Goal: Navigation & Orientation: Find specific page/section

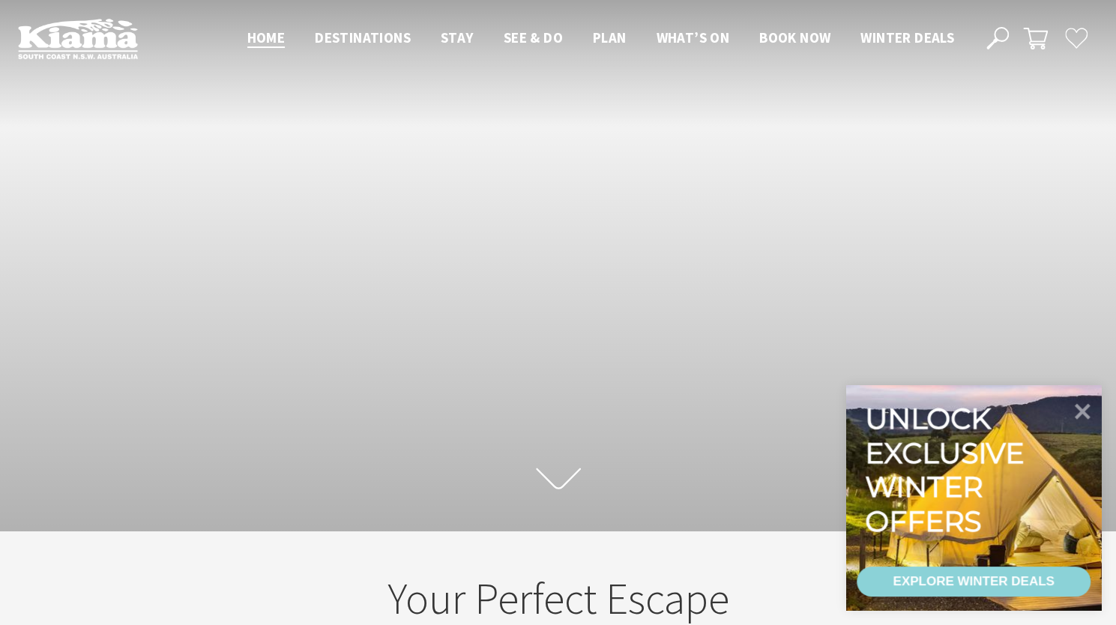
scroll to position [264, 1126]
click at [97, 413] on div "Scroll to first section" at bounding box center [558, 265] width 1116 height 531
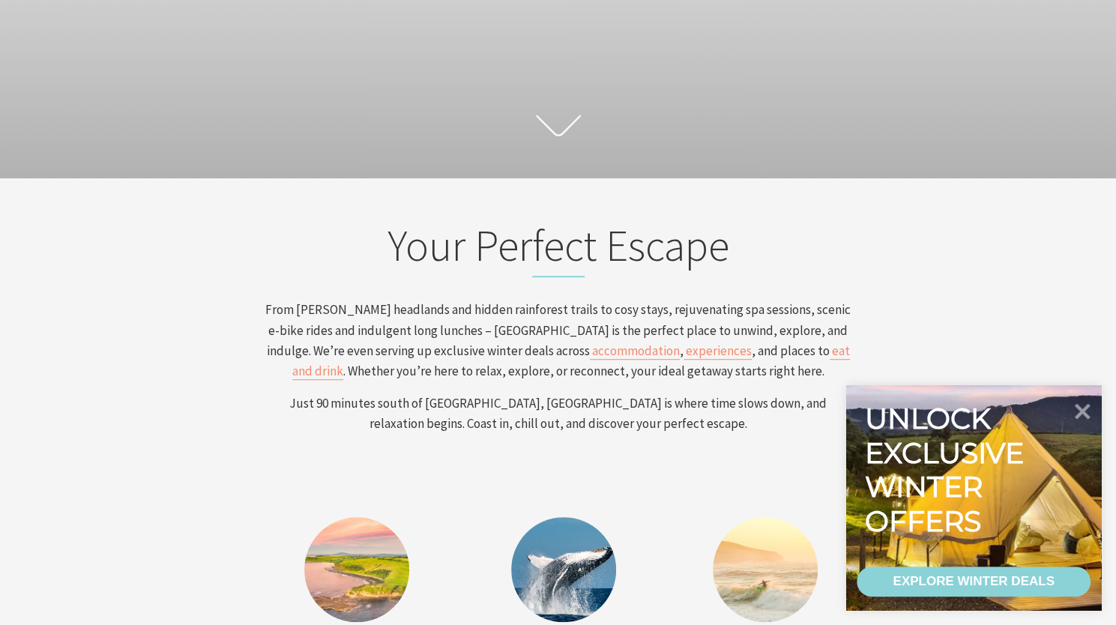
scroll to position [354, 0]
click at [1078, 409] on icon at bounding box center [1082, 411] width 36 height 36
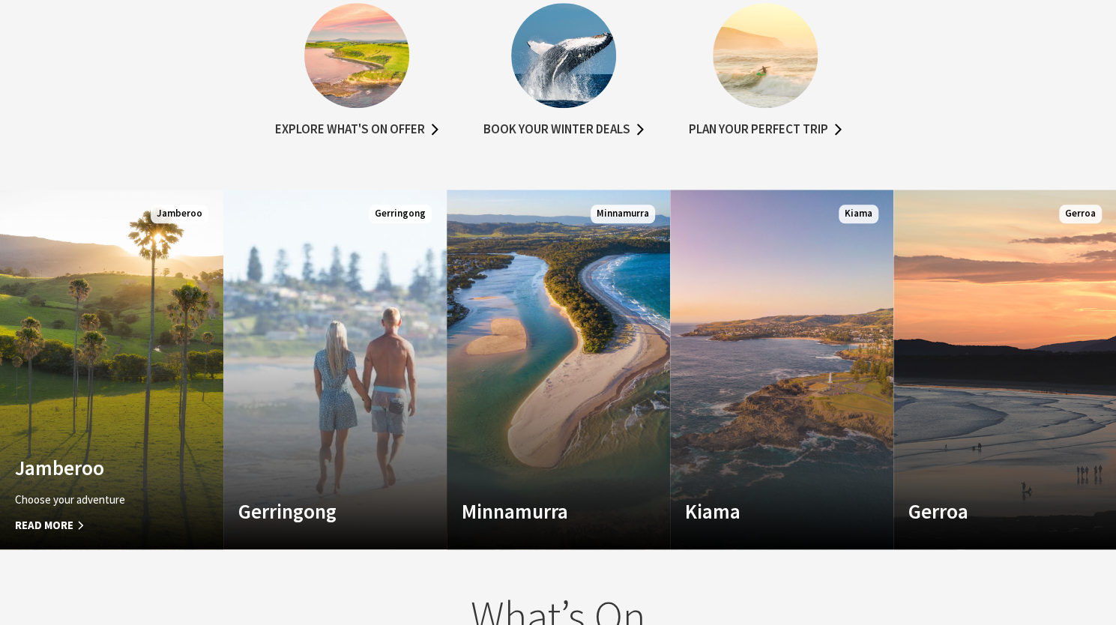
scroll to position [864, 0]
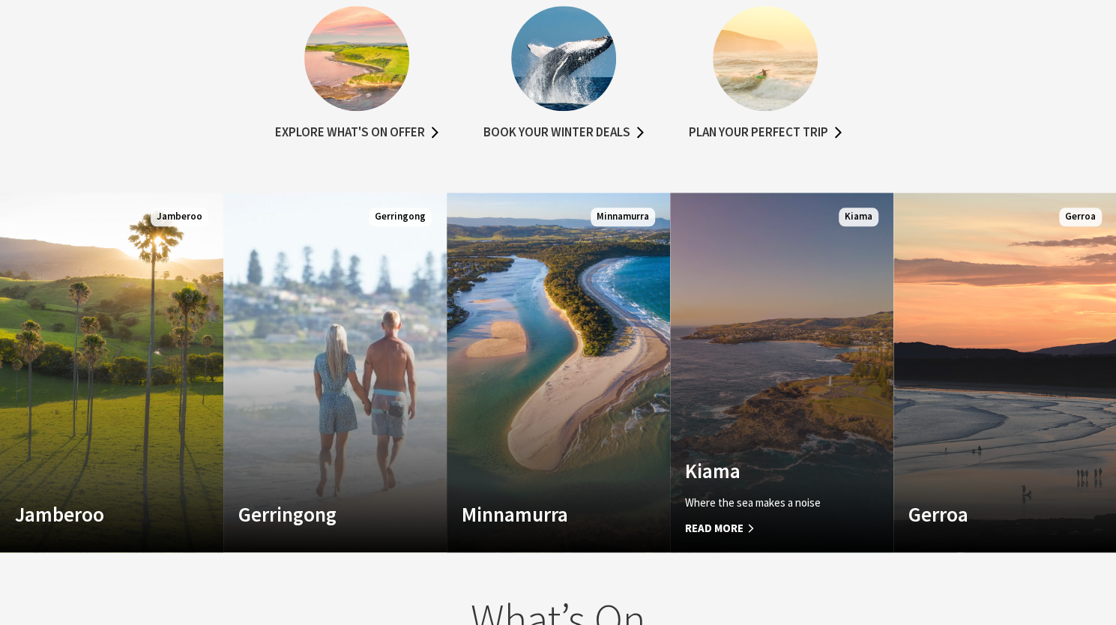
click at [820, 346] on link "Custom Image Used Kiama Where the sea makes a noise Read More Kiama" at bounding box center [781, 373] width 223 height 360
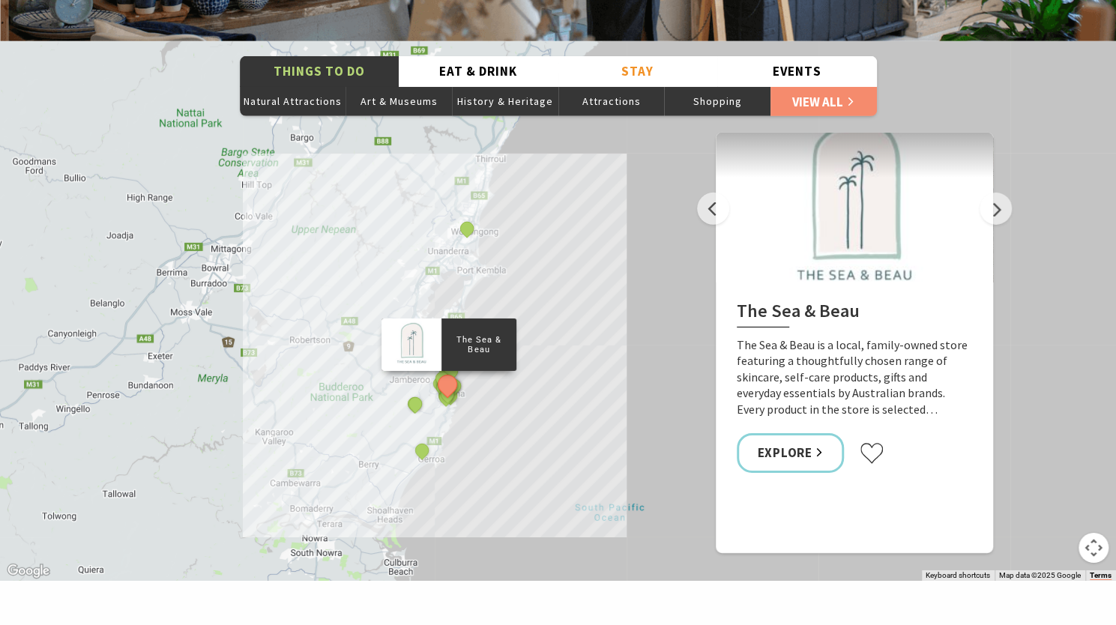
scroll to position [2661, 0]
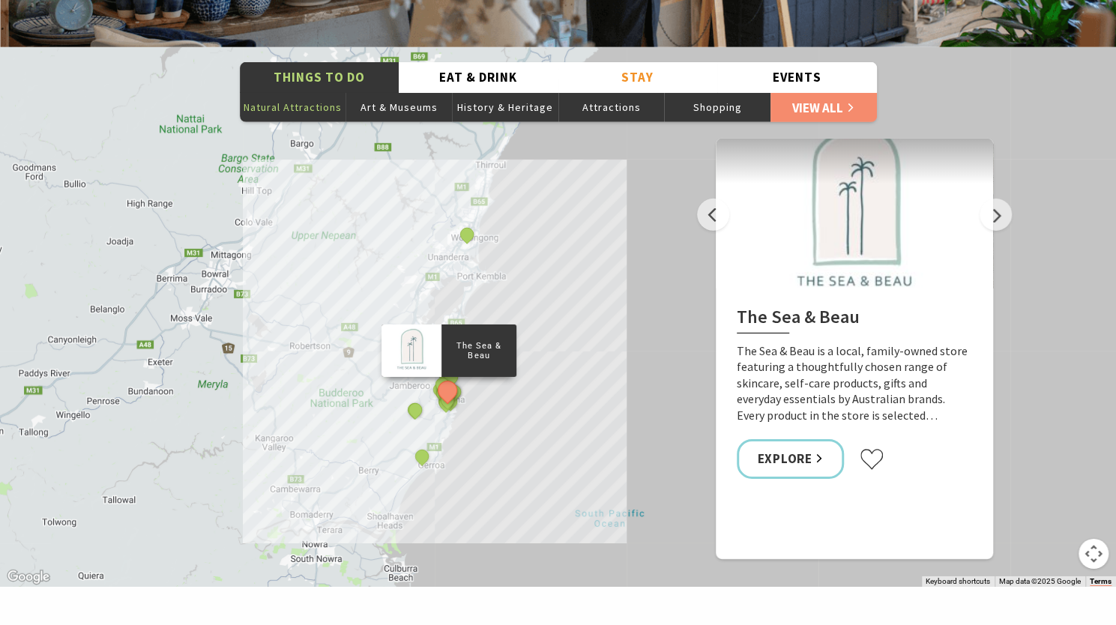
click at [307, 92] on button "Natural Attractions" at bounding box center [293, 107] width 106 height 30
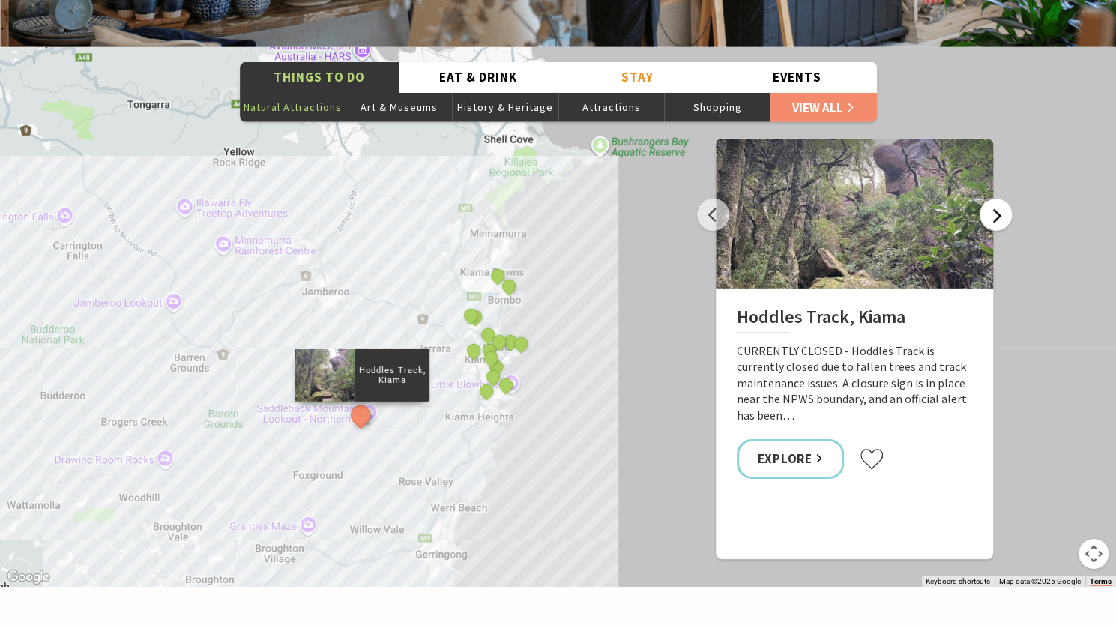
click at [991, 199] on button "Next" at bounding box center [995, 215] width 32 height 32
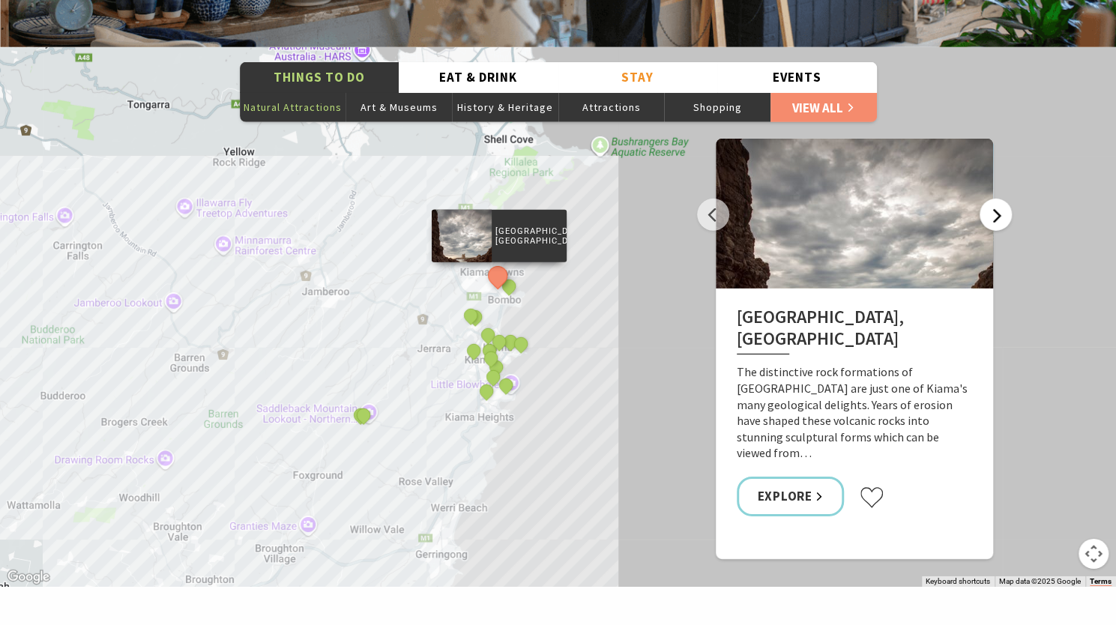
click at [997, 199] on button "Next" at bounding box center [995, 215] width 32 height 32
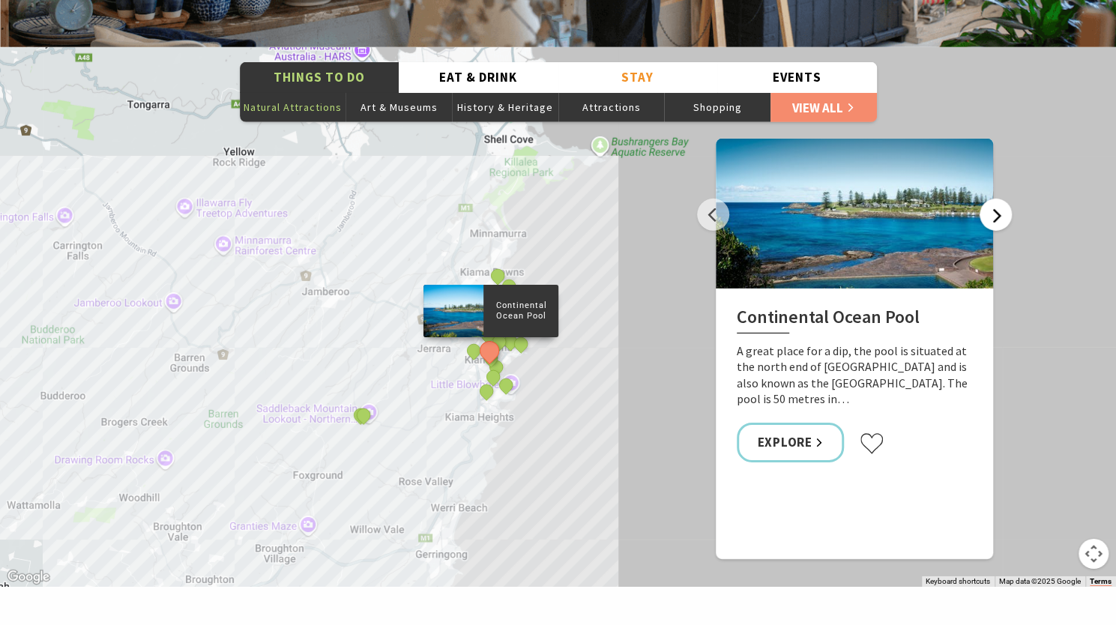
click at [997, 199] on button "Next" at bounding box center [995, 215] width 32 height 32
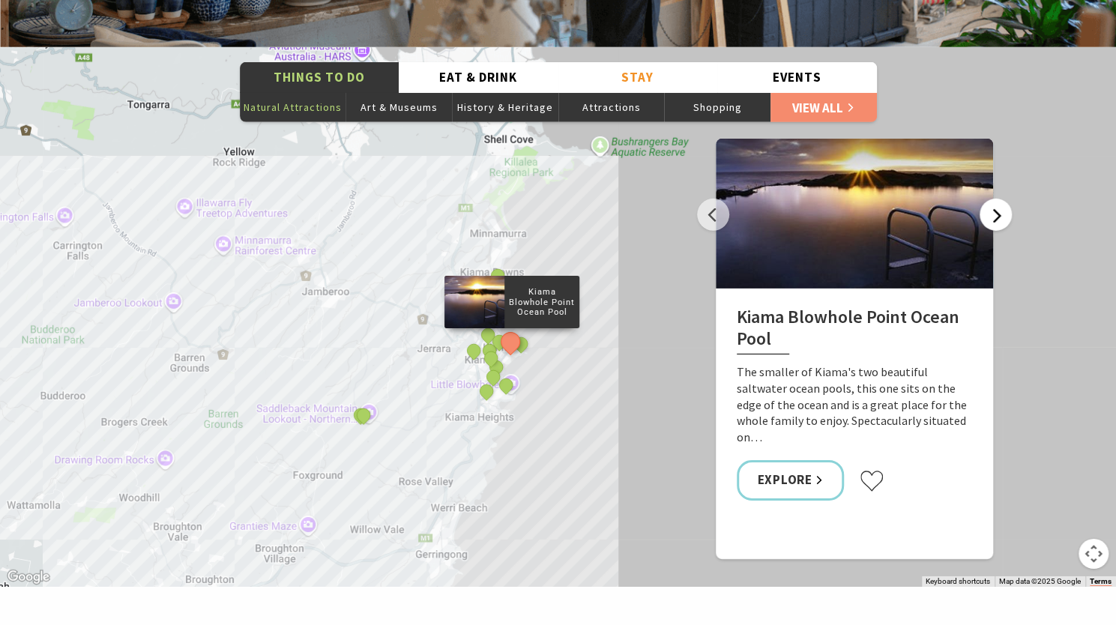
click at [997, 199] on button "Next" at bounding box center [995, 215] width 32 height 32
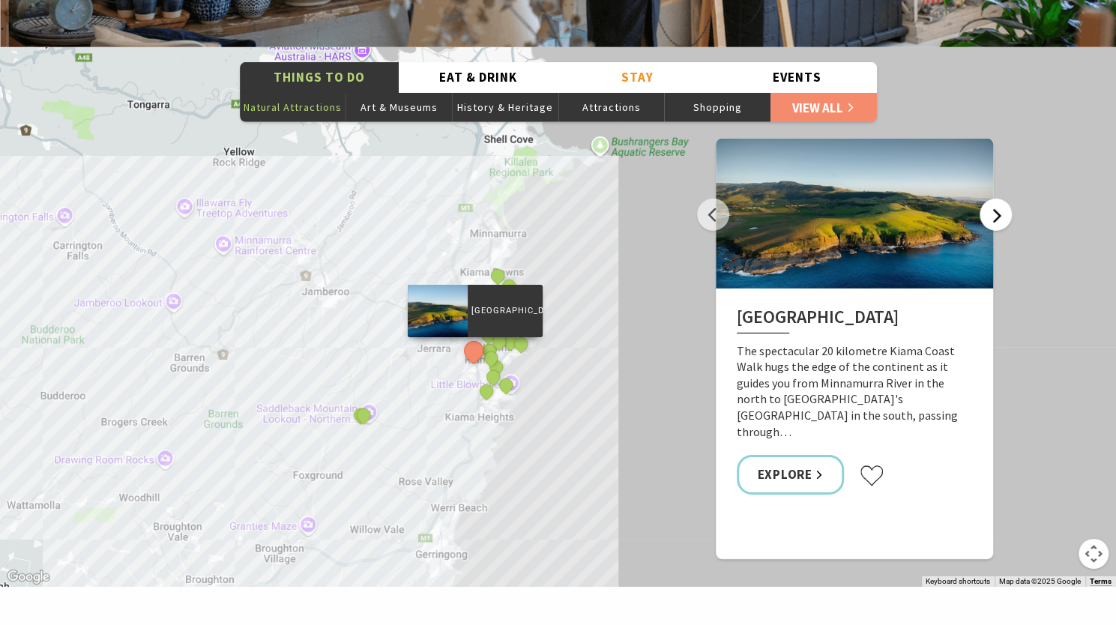
click at [997, 199] on button "Next" at bounding box center [995, 215] width 32 height 32
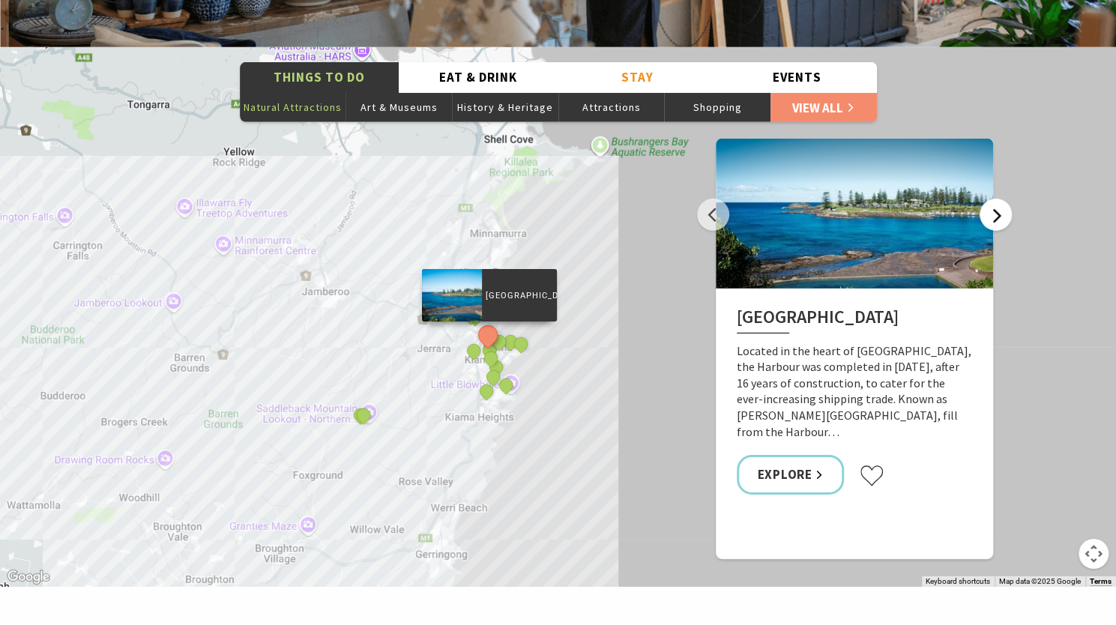
click at [997, 199] on button "Next" at bounding box center [995, 215] width 32 height 32
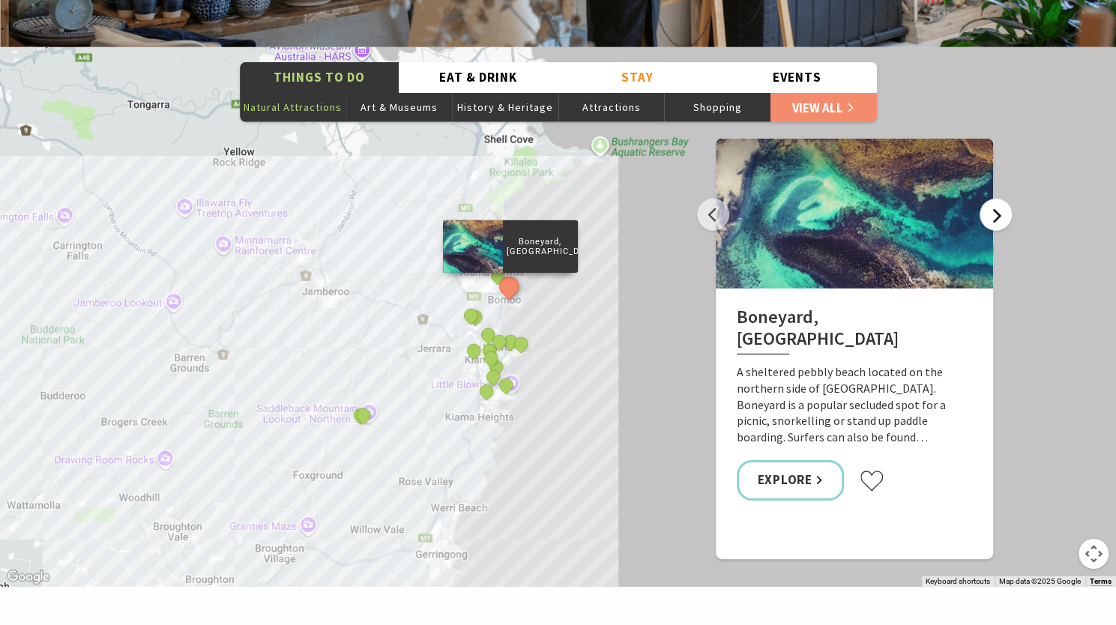
click at [990, 199] on button "Next" at bounding box center [995, 215] width 32 height 32
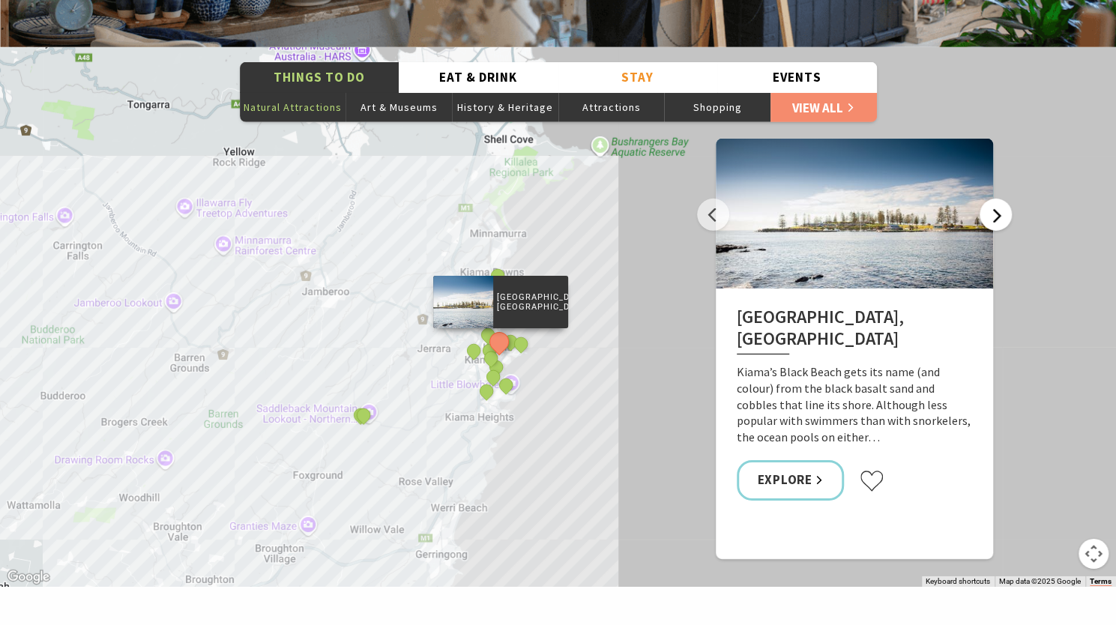
click at [990, 199] on button "Next" at bounding box center [995, 215] width 32 height 32
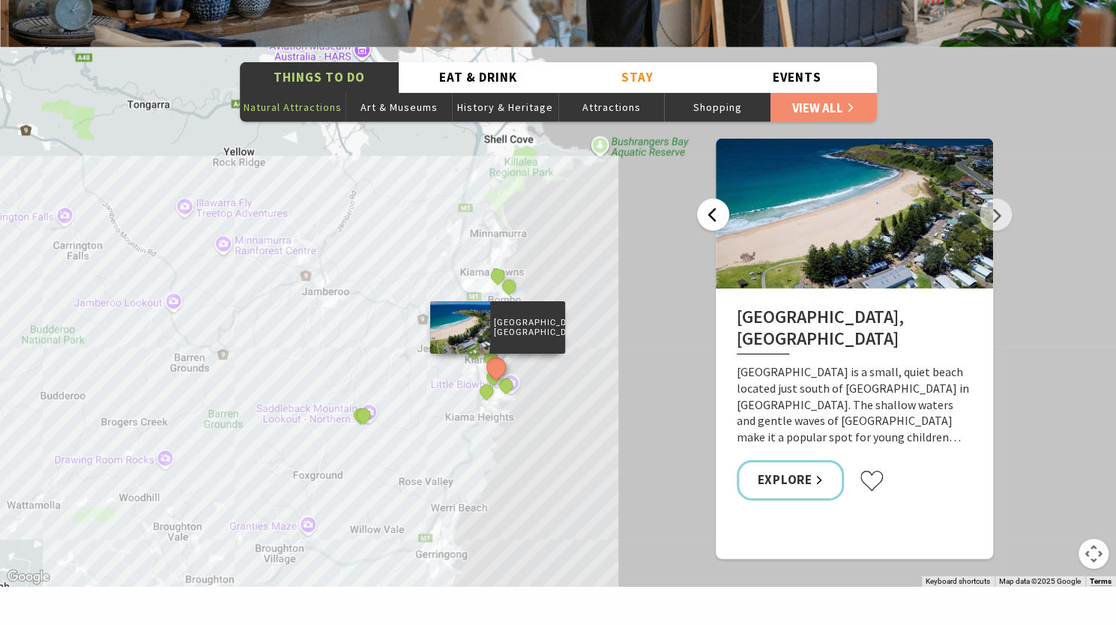
click at [708, 199] on button "Previous" at bounding box center [713, 215] width 32 height 32
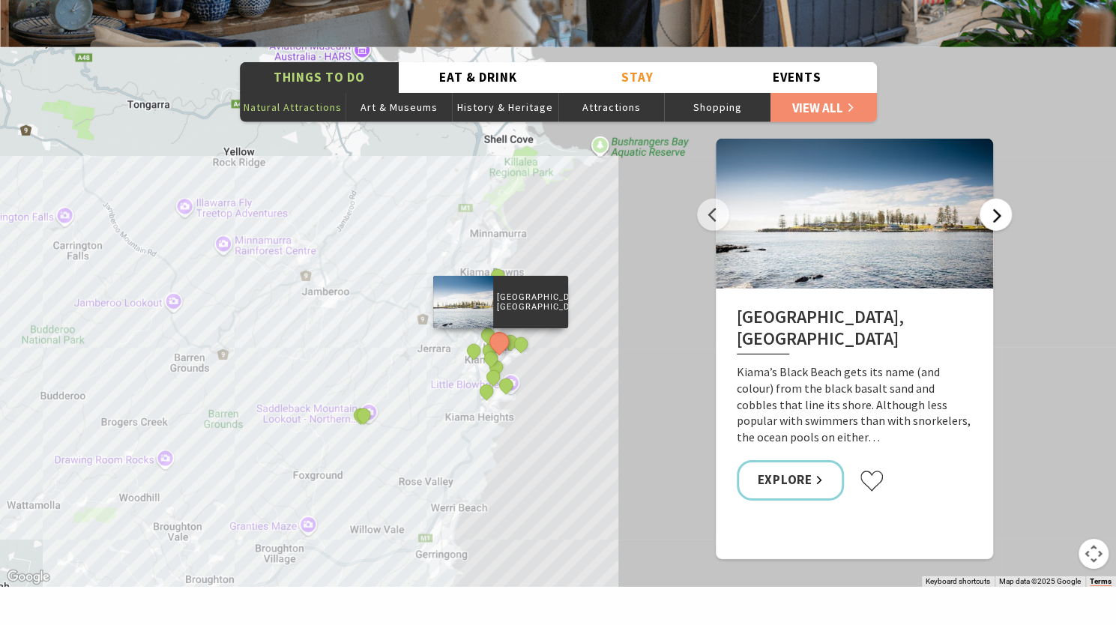
click at [997, 199] on button "Next" at bounding box center [995, 215] width 32 height 32
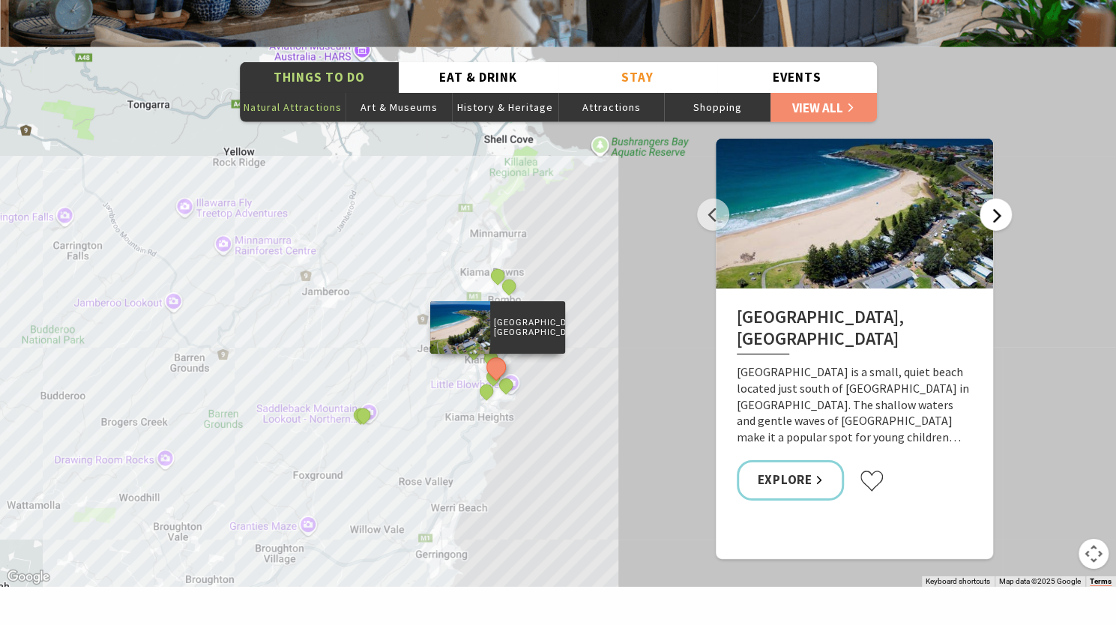
click at [997, 199] on button "Next" at bounding box center [995, 215] width 32 height 32
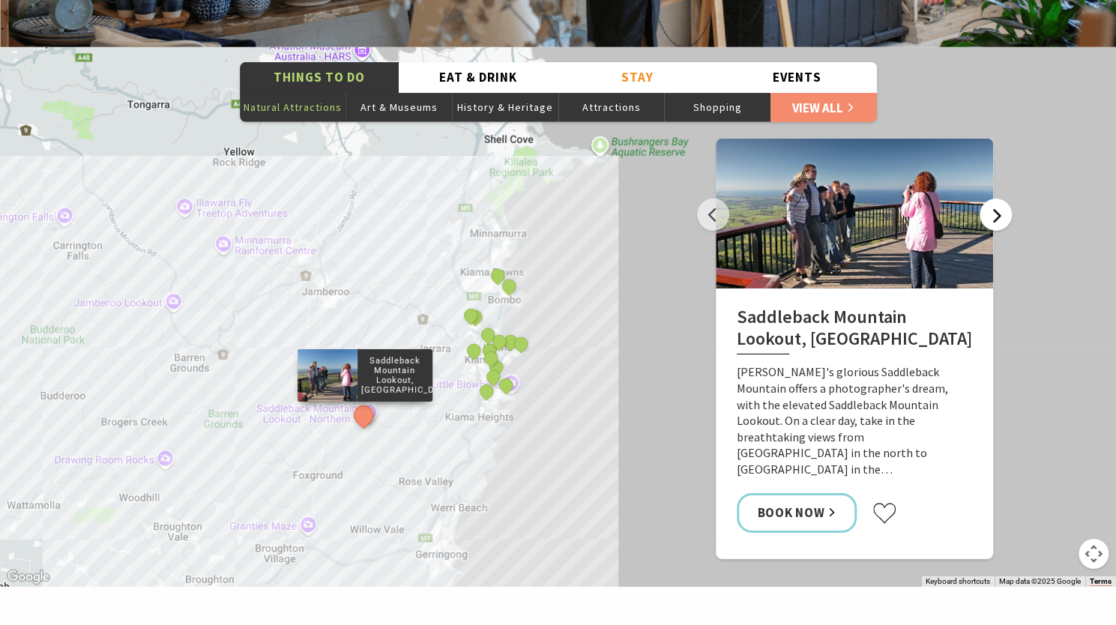
click at [997, 199] on button "Next" at bounding box center [995, 215] width 32 height 32
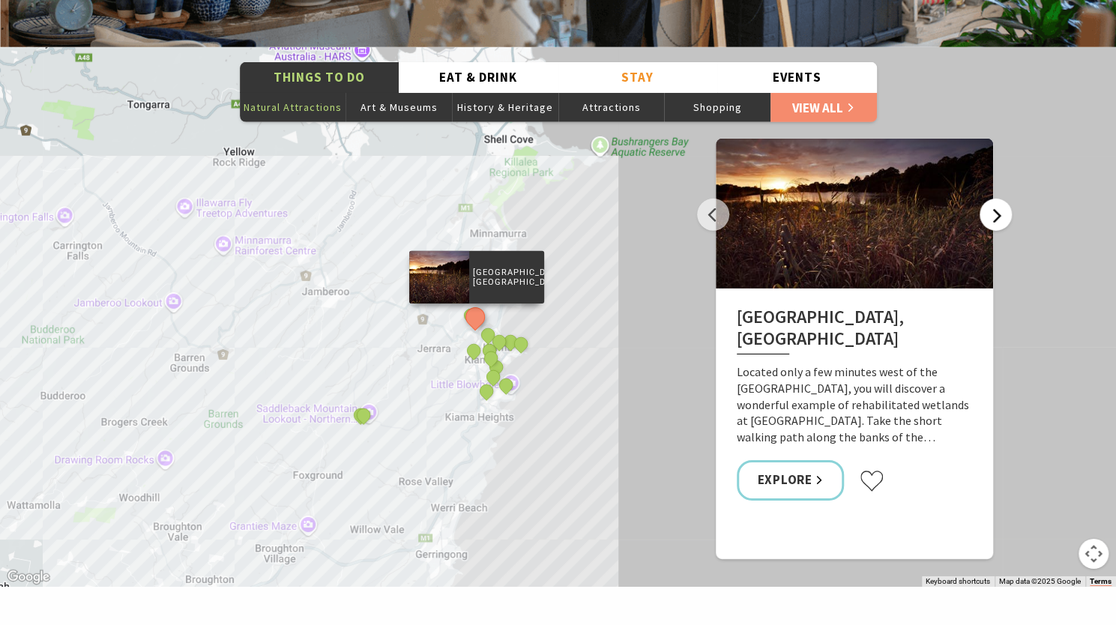
click at [997, 199] on button "Next" at bounding box center [995, 215] width 32 height 32
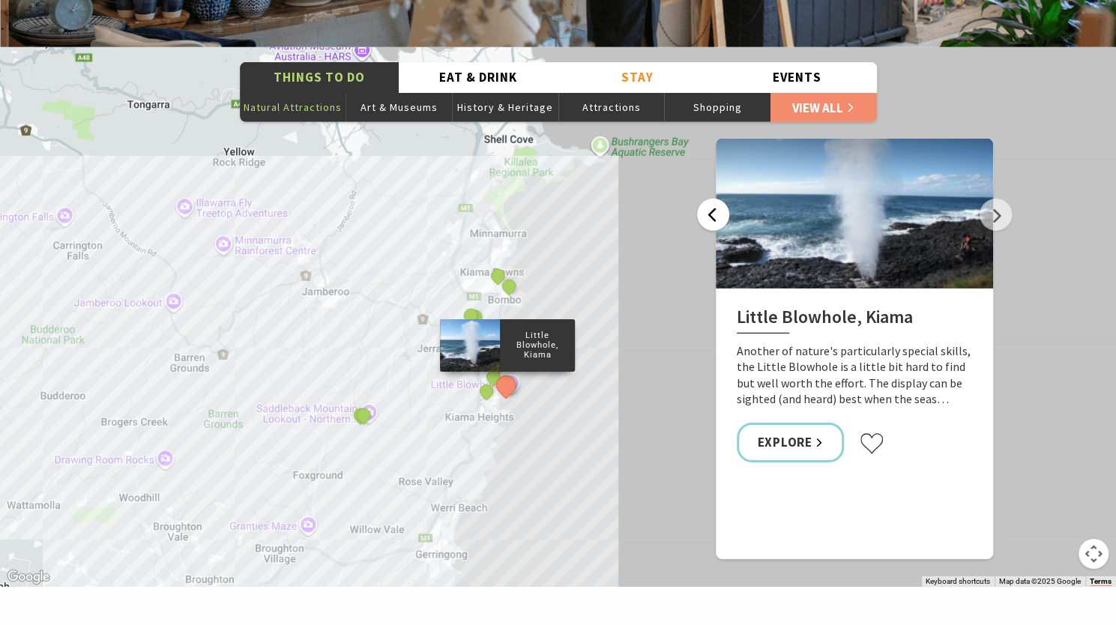
click at [710, 199] on button "Previous" at bounding box center [713, 215] width 32 height 32
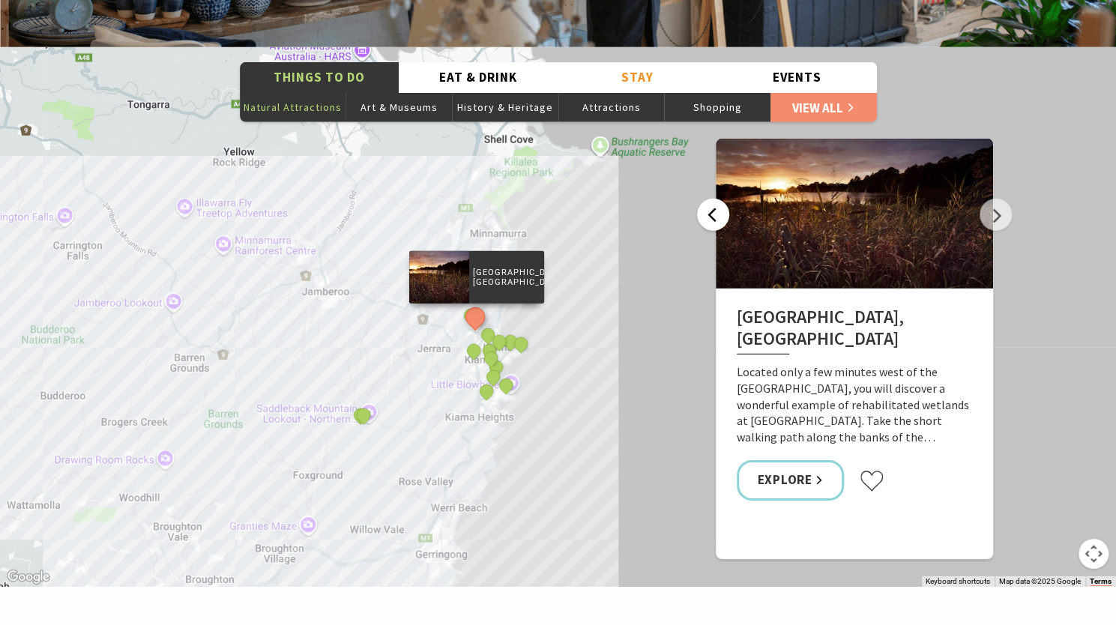
click at [710, 199] on button "Previous" at bounding box center [713, 215] width 32 height 32
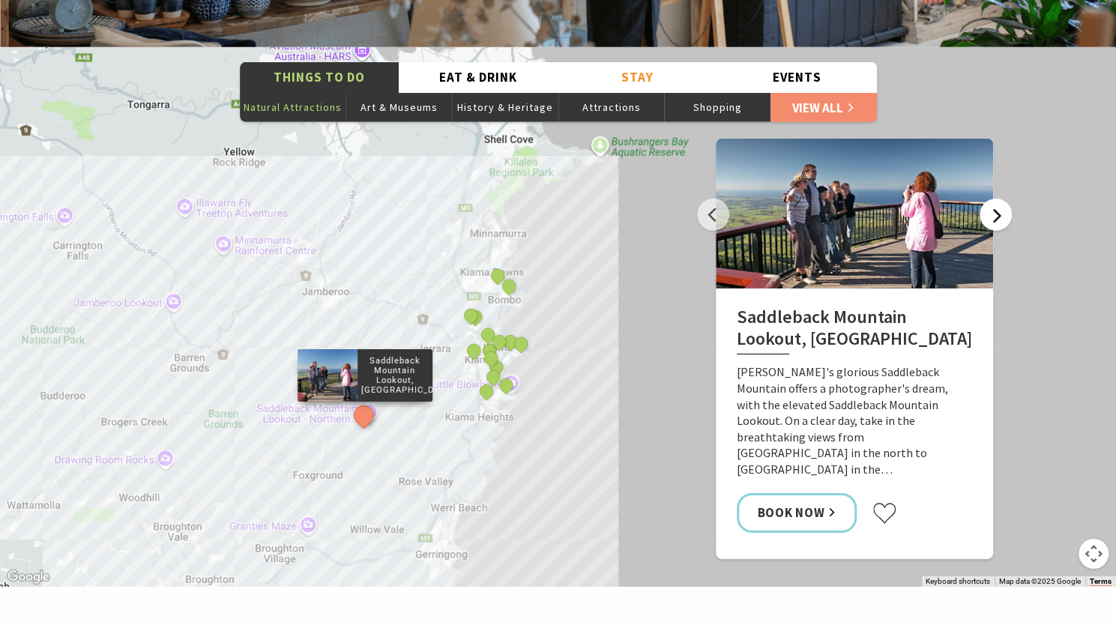
click at [997, 199] on button "Next" at bounding box center [995, 215] width 32 height 32
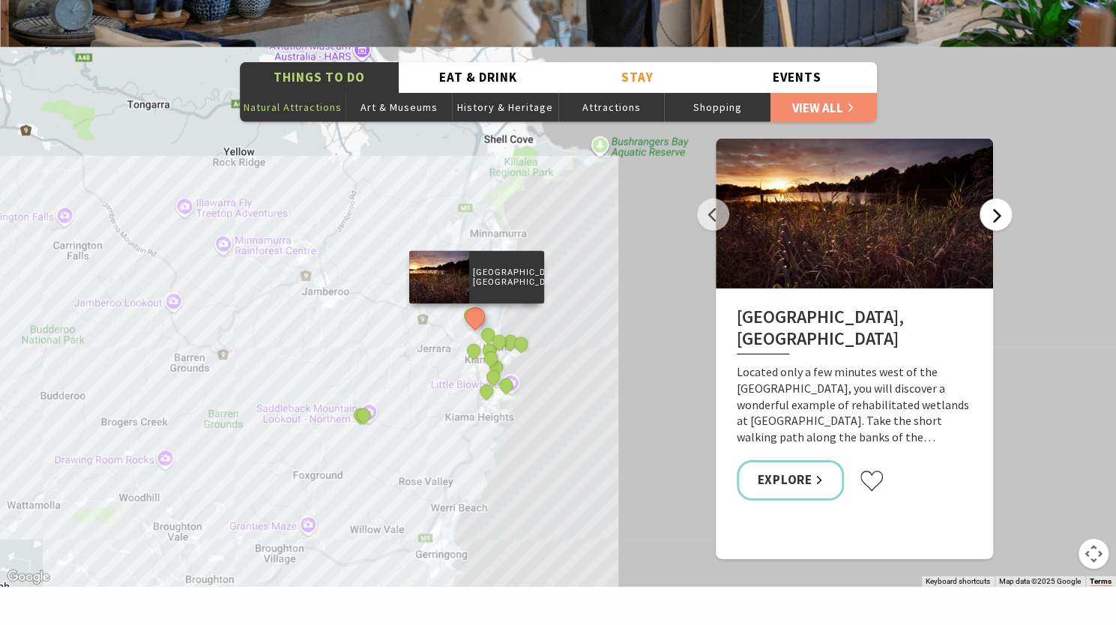
click at [997, 199] on button "Next" at bounding box center [995, 215] width 32 height 32
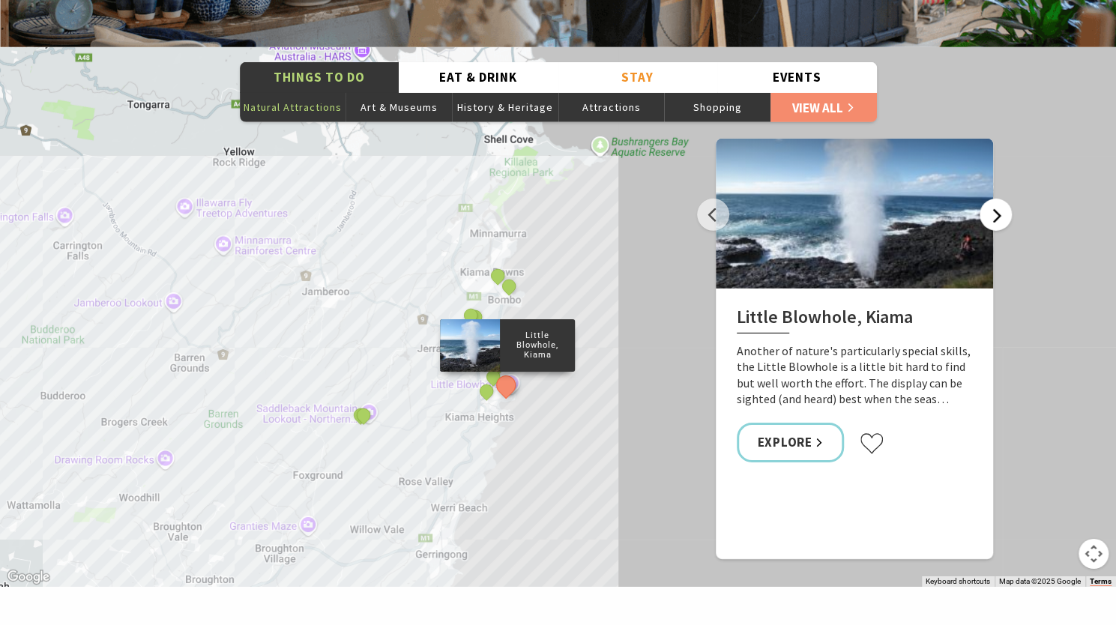
click at [997, 199] on button "Next" at bounding box center [995, 215] width 32 height 32
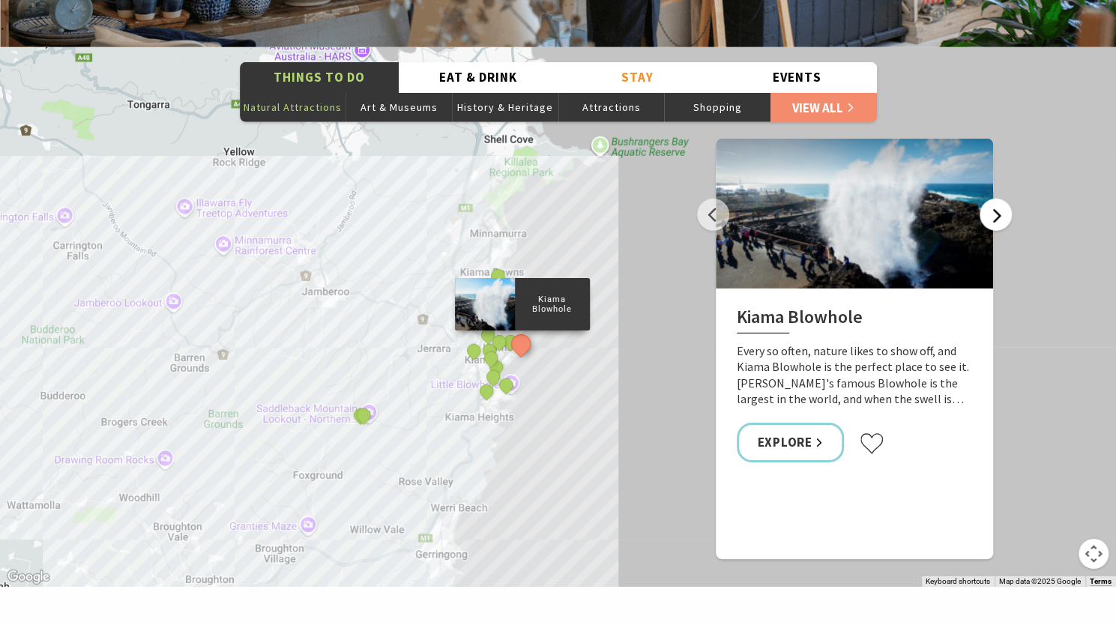
click at [997, 199] on button "Next" at bounding box center [995, 215] width 32 height 32
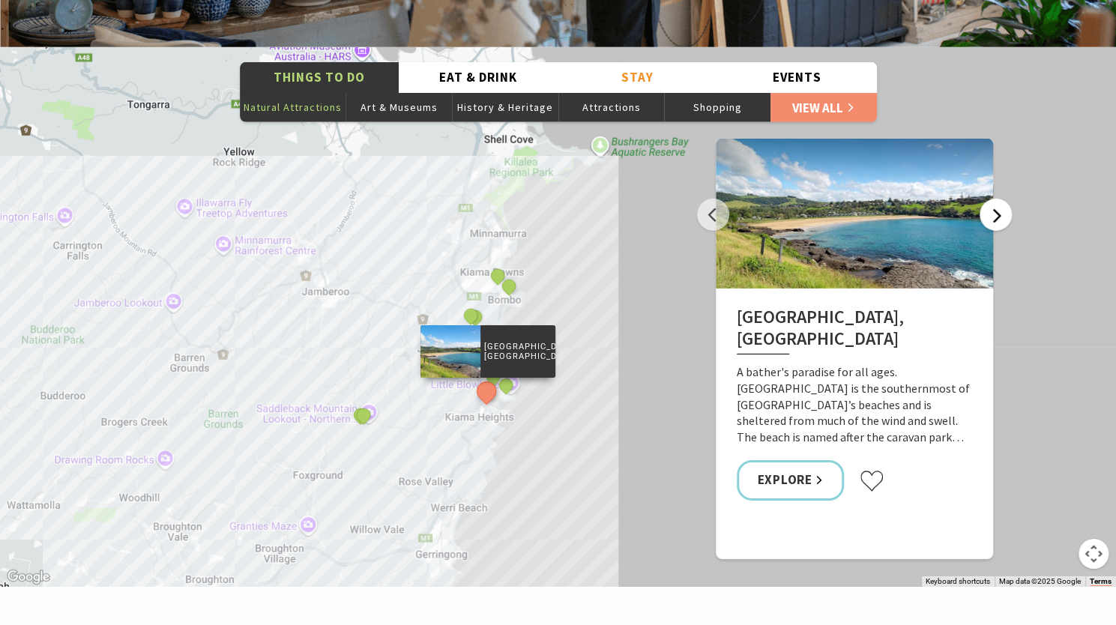
click at [997, 199] on button "Next" at bounding box center [995, 215] width 32 height 32
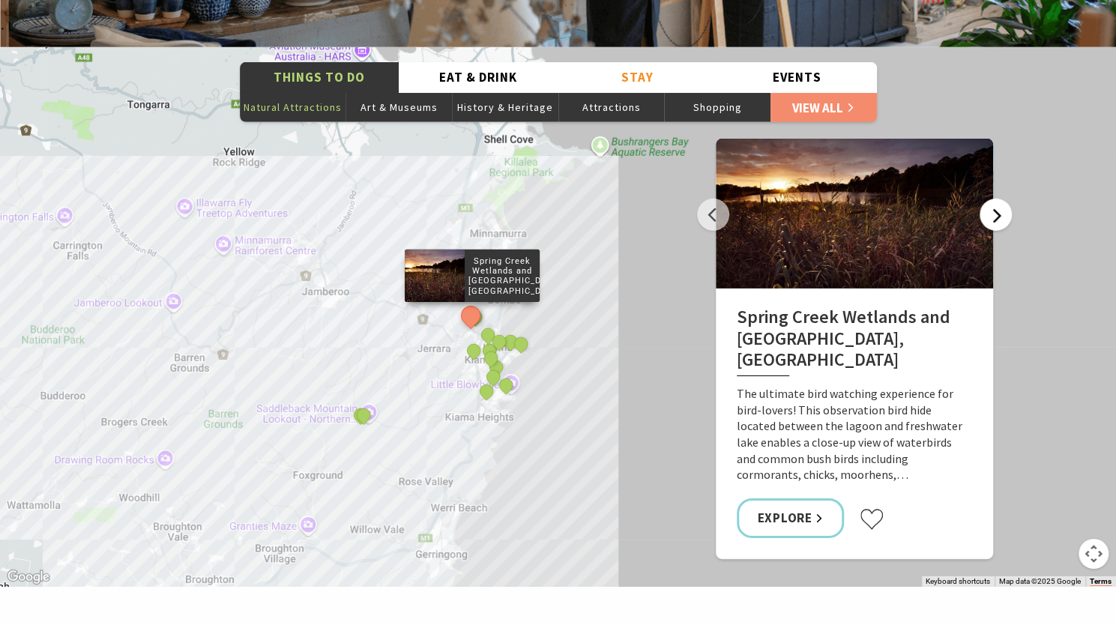
click at [997, 199] on button "Next" at bounding box center [995, 215] width 32 height 32
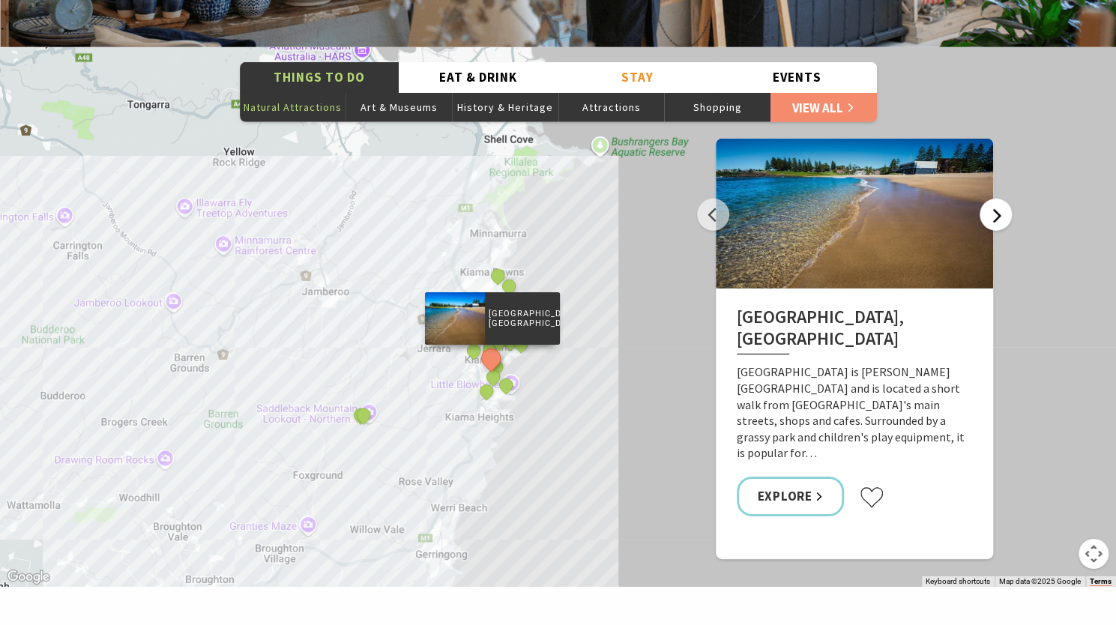
click at [997, 199] on button "Next" at bounding box center [995, 215] width 32 height 32
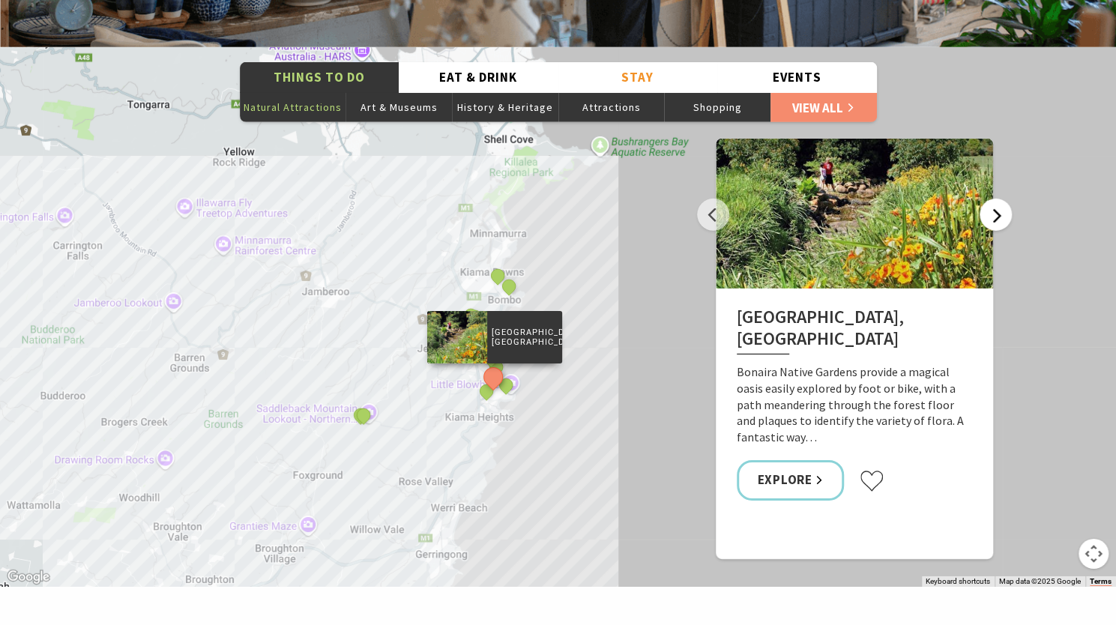
click at [997, 199] on button "Next" at bounding box center [995, 215] width 32 height 32
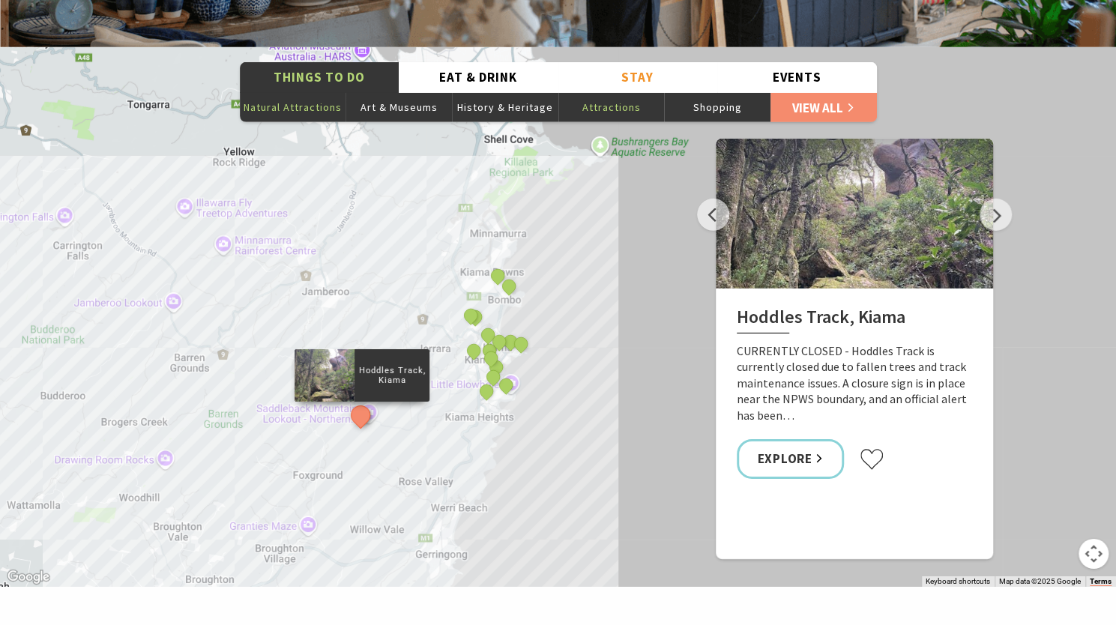
click at [592, 92] on button "Attractions" at bounding box center [611, 107] width 106 height 30
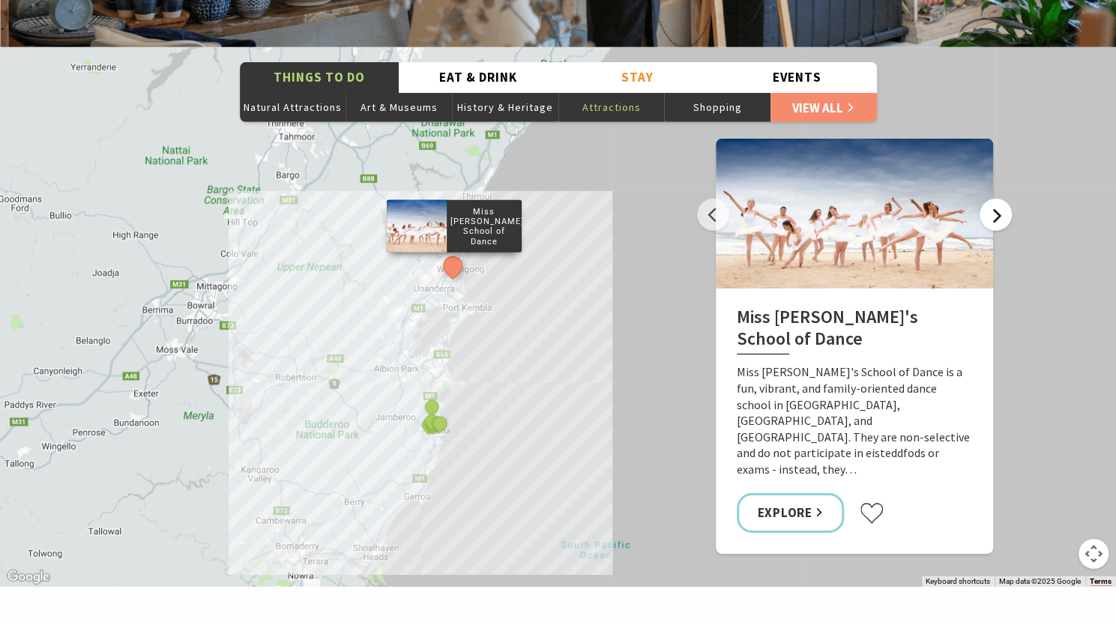
click at [988, 199] on button "Next" at bounding box center [995, 215] width 32 height 32
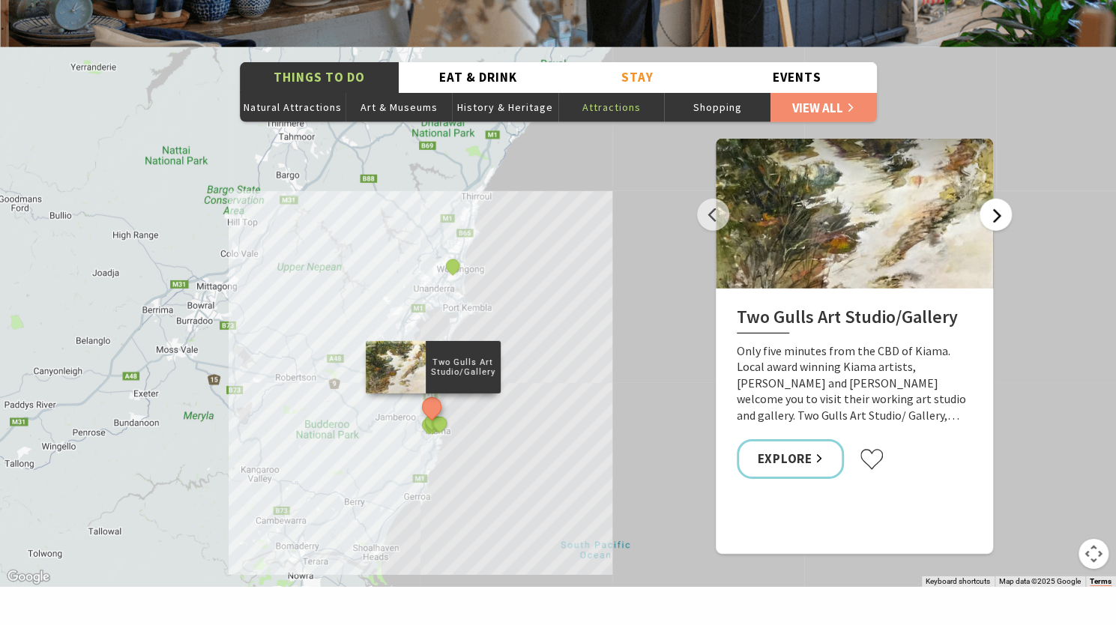
click at [988, 199] on button "Next" at bounding box center [995, 215] width 32 height 32
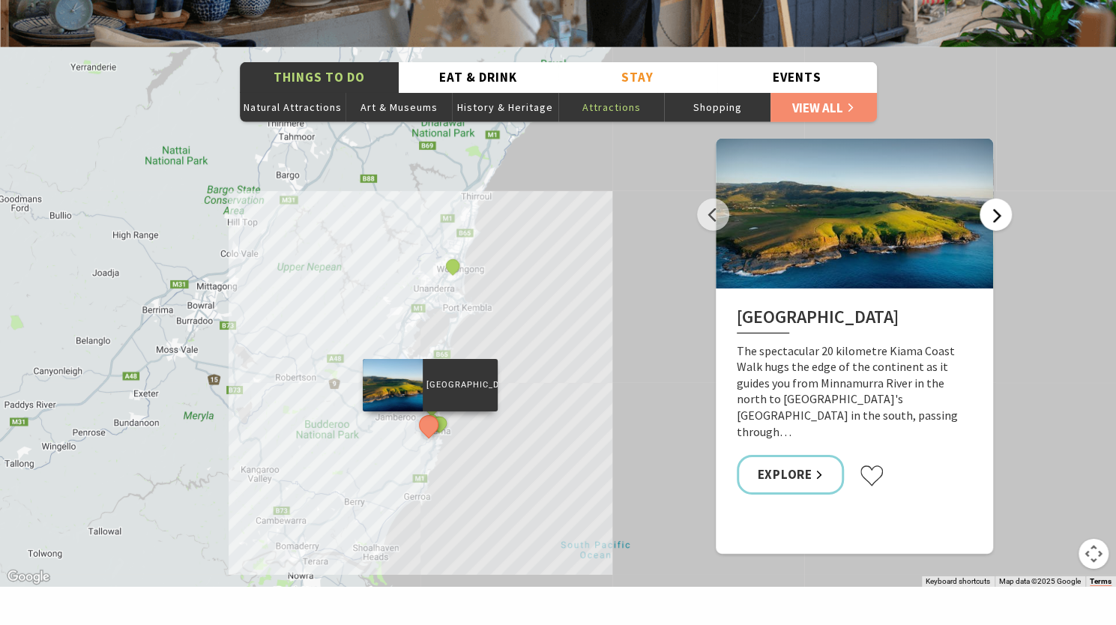
click at [988, 199] on button "Next" at bounding box center [995, 215] width 32 height 32
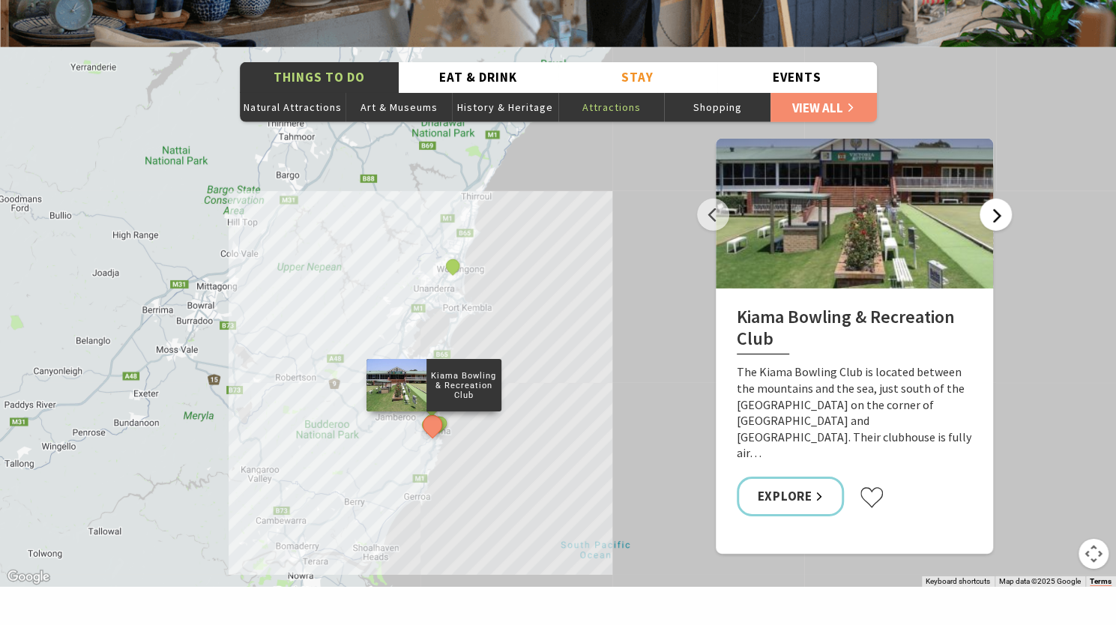
click at [988, 199] on button "Next" at bounding box center [995, 215] width 32 height 32
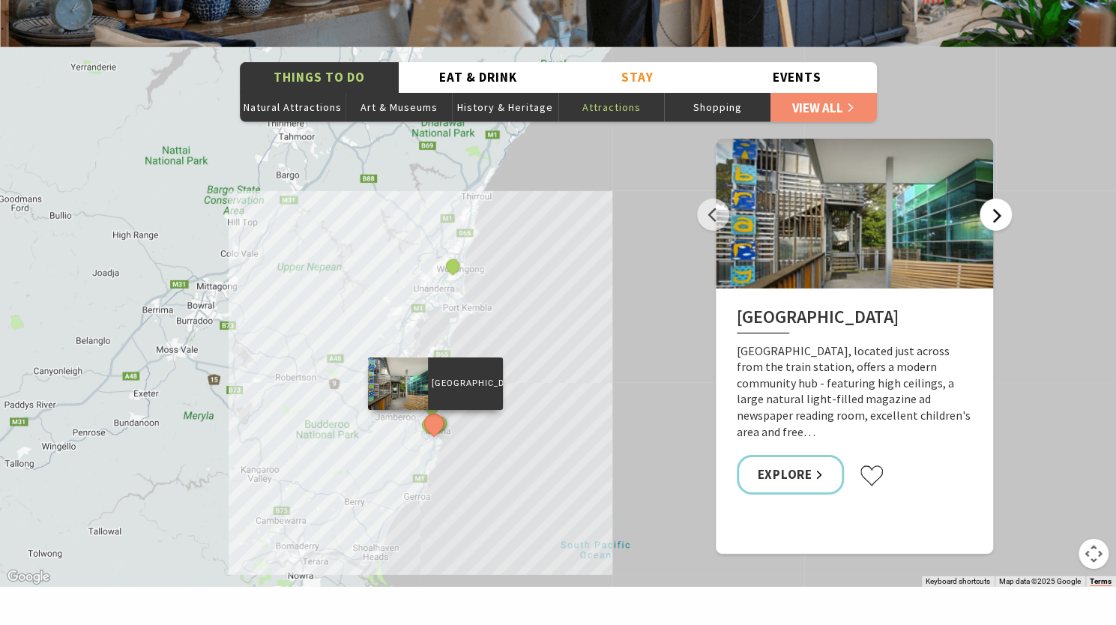
click at [988, 199] on button "Next" at bounding box center [995, 215] width 32 height 32
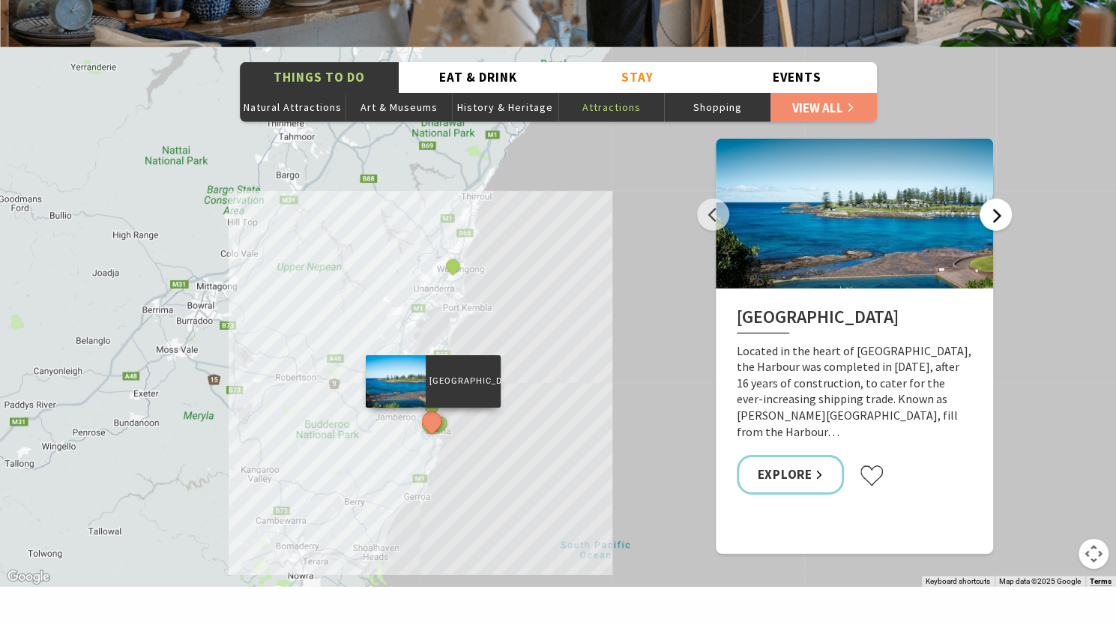
click at [988, 199] on button "Next" at bounding box center [995, 215] width 32 height 32
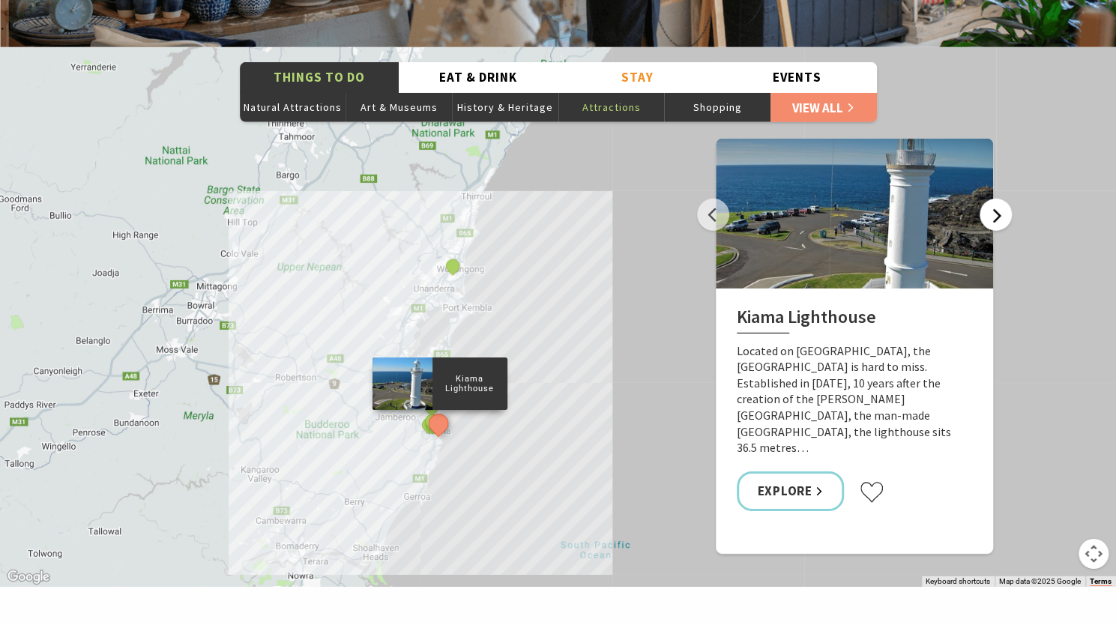
click at [988, 199] on button "Next" at bounding box center [995, 215] width 32 height 32
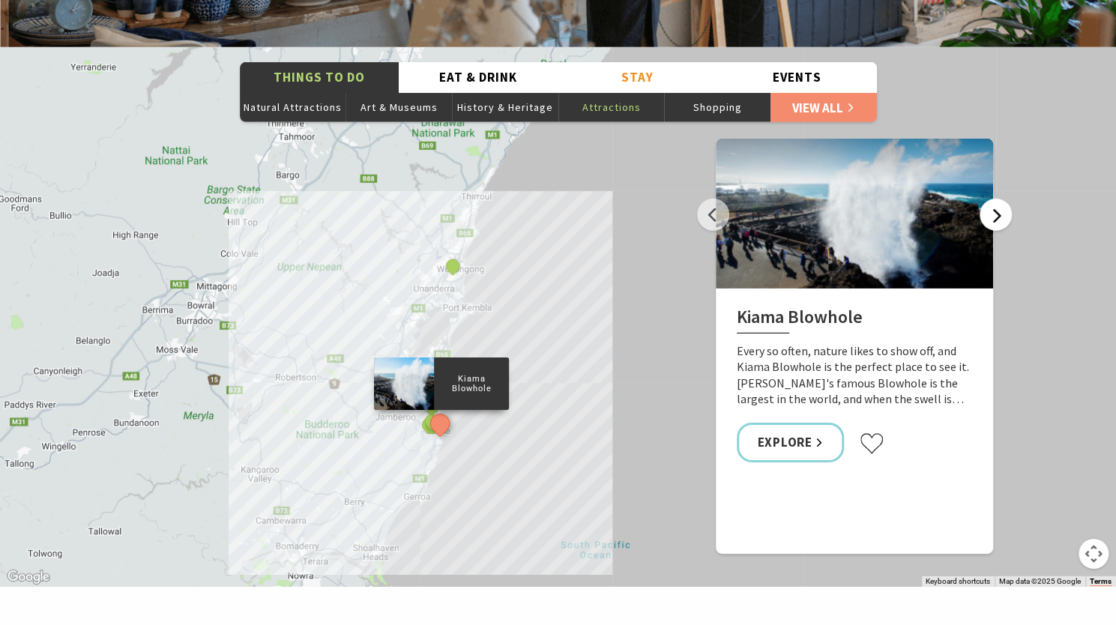
click at [988, 199] on button "Next" at bounding box center [995, 215] width 32 height 32
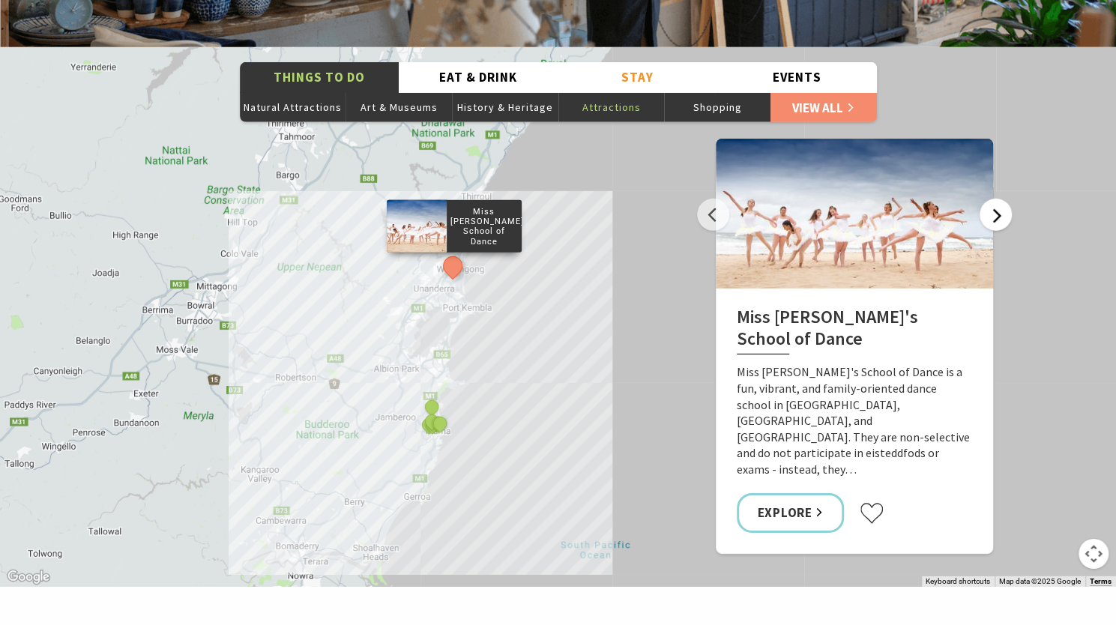
click at [988, 199] on button "Next" at bounding box center [995, 215] width 32 height 32
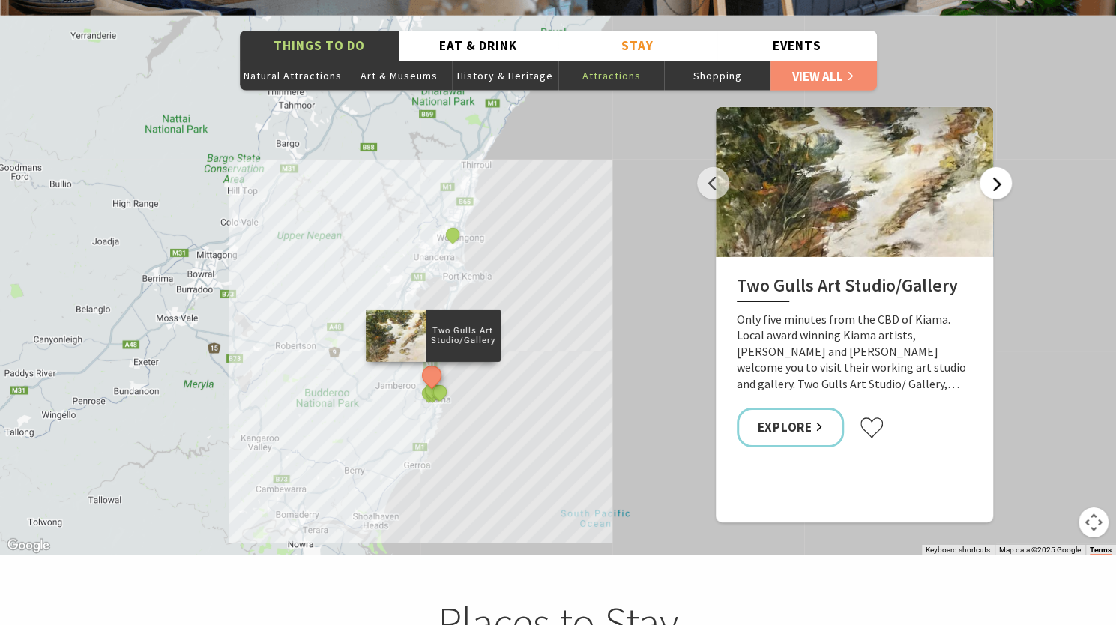
scroll to position [2690, 0]
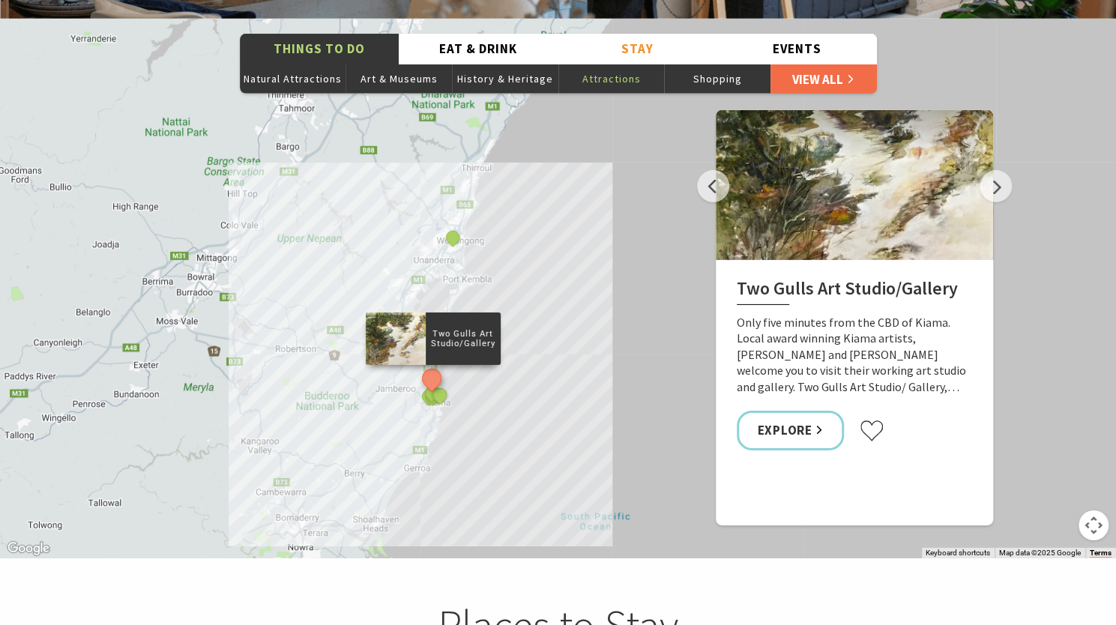
click at [814, 64] on link "View All" at bounding box center [823, 79] width 106 height 30
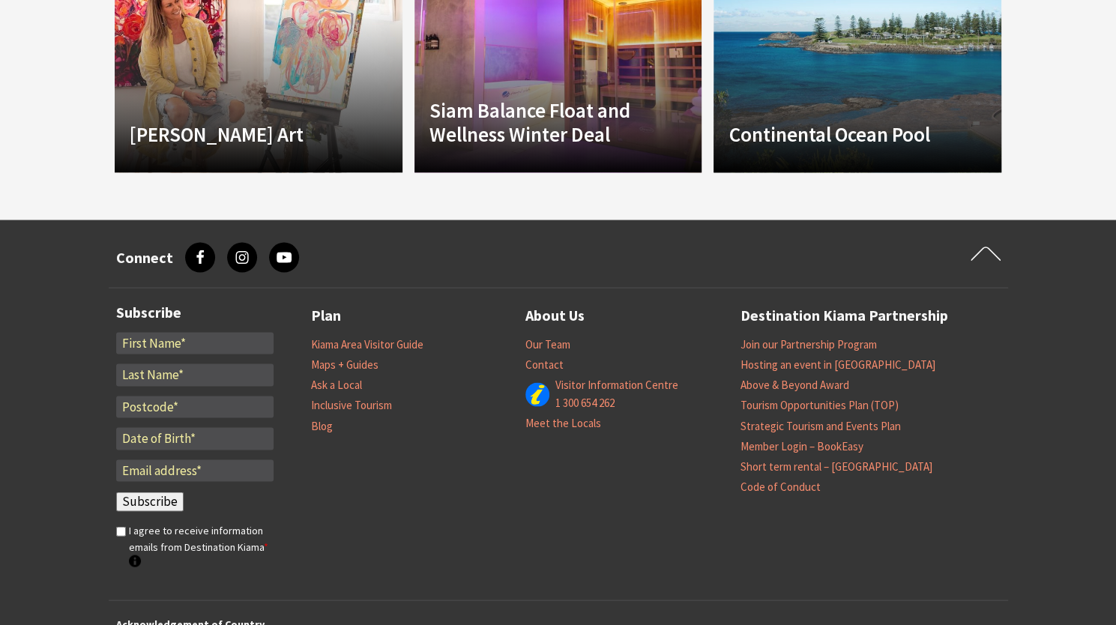
scroll to position [1578, 0]
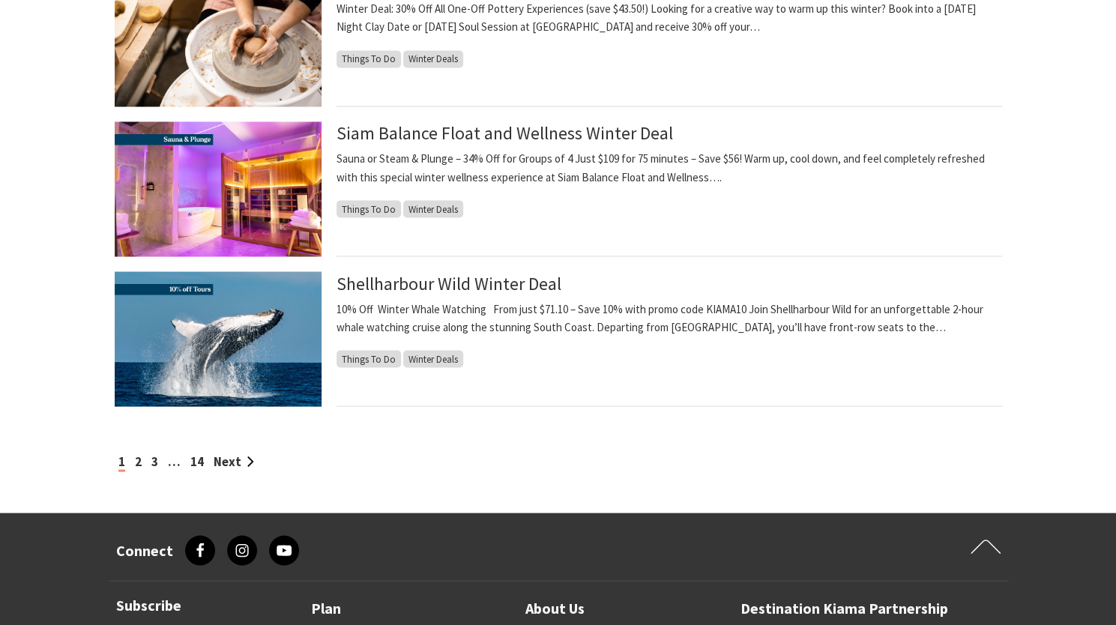
scroll to position [1500, 0]
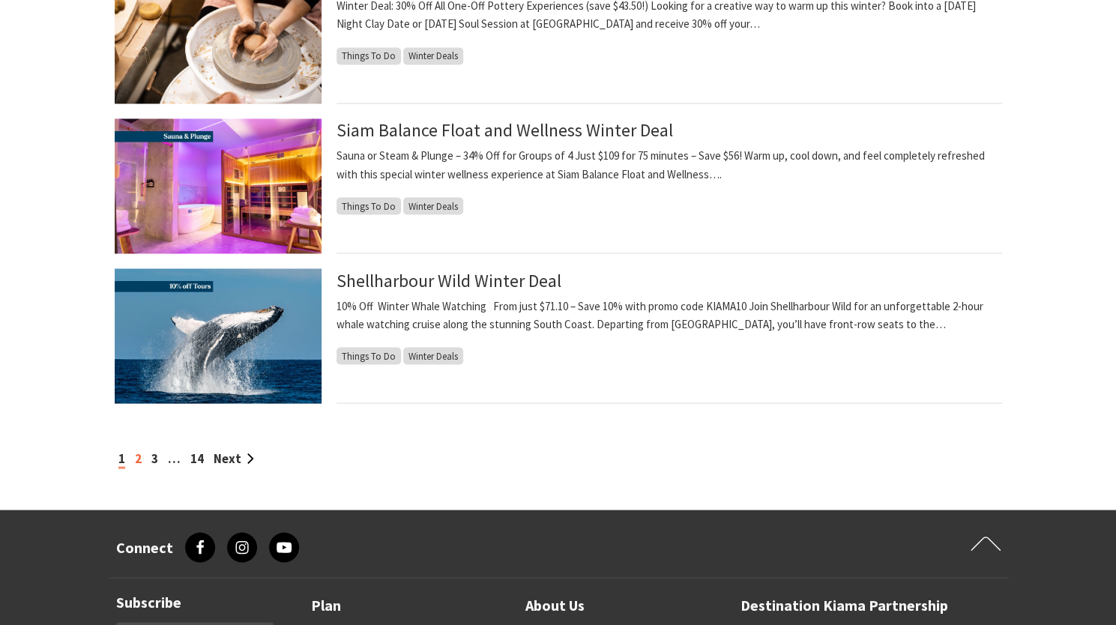
click at [136, 461] on link "2" at bounding box center [138, 458] width 7 height 16
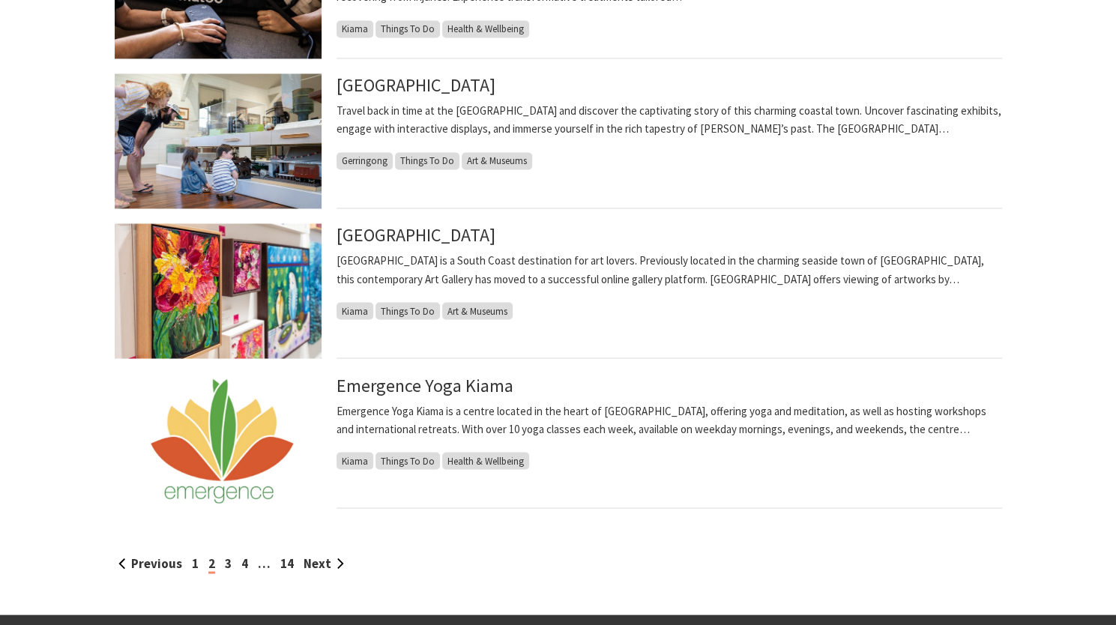
scroll to position [1501, 0]
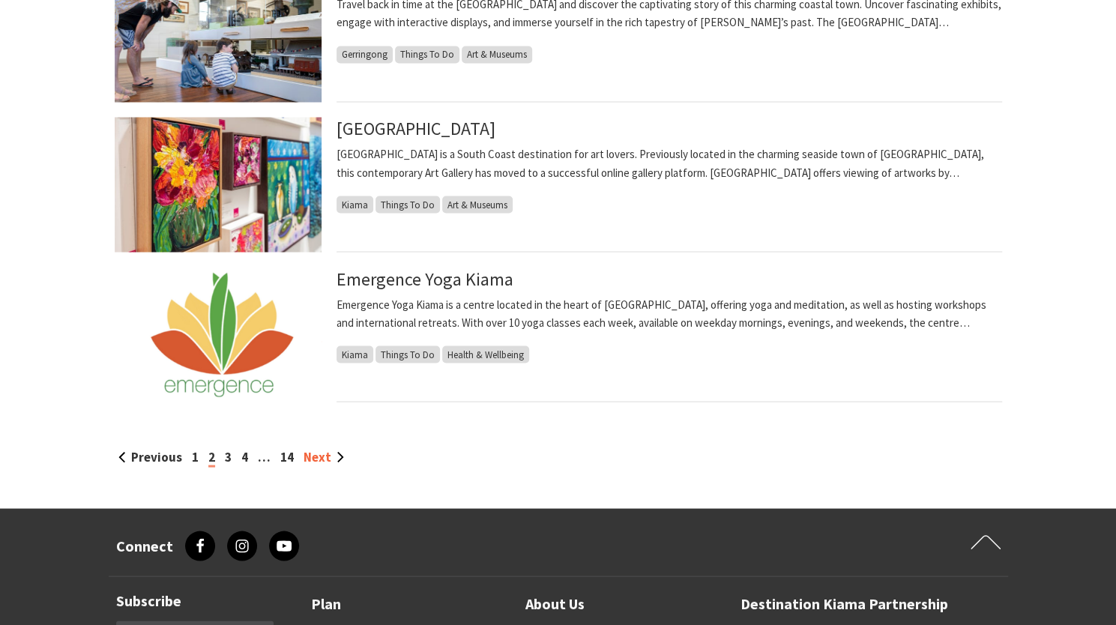
click at [319, 453] on link "Next" at bounding box center [324, 456] width 40 height 16
